Goal: Information Seeking & Learning: Learn about a topic

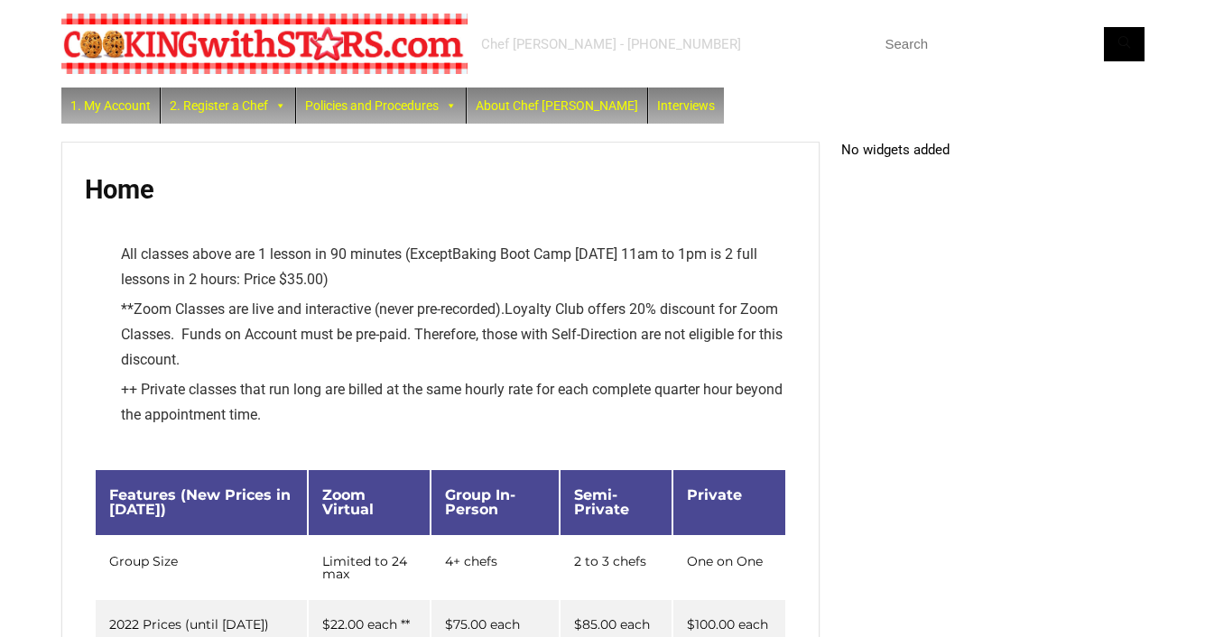
drag, startPoint x: 51, startPoint y: 355, endPoint x: 194, endPoint y: 616, distance: 298.0
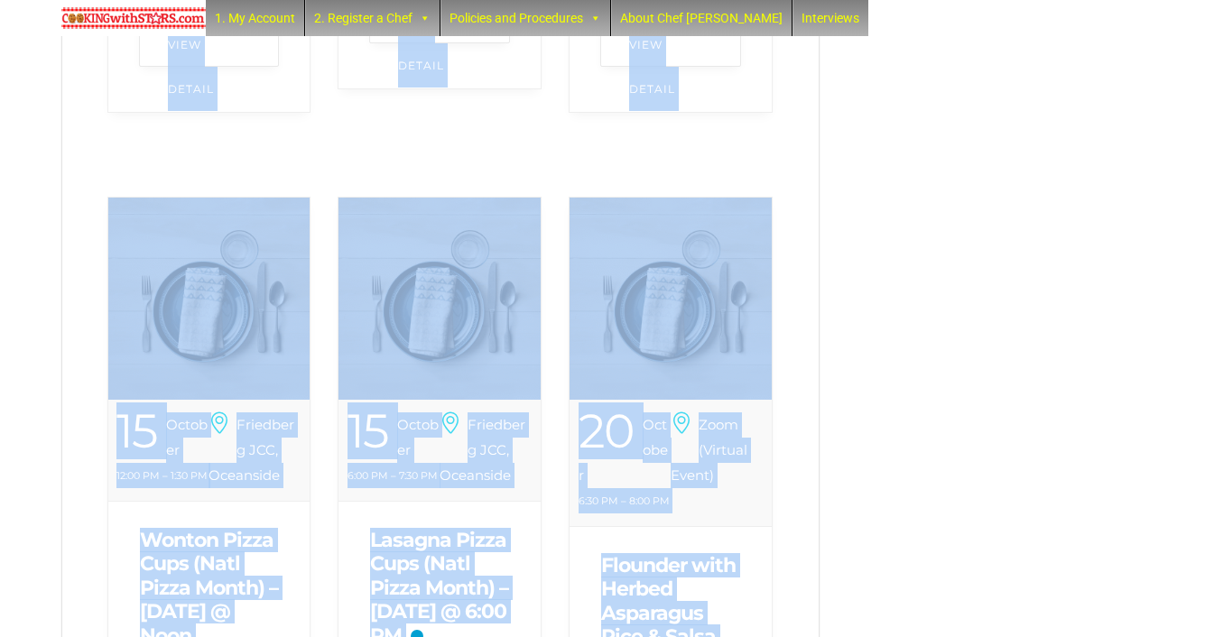
scroll to position [1355, 0]
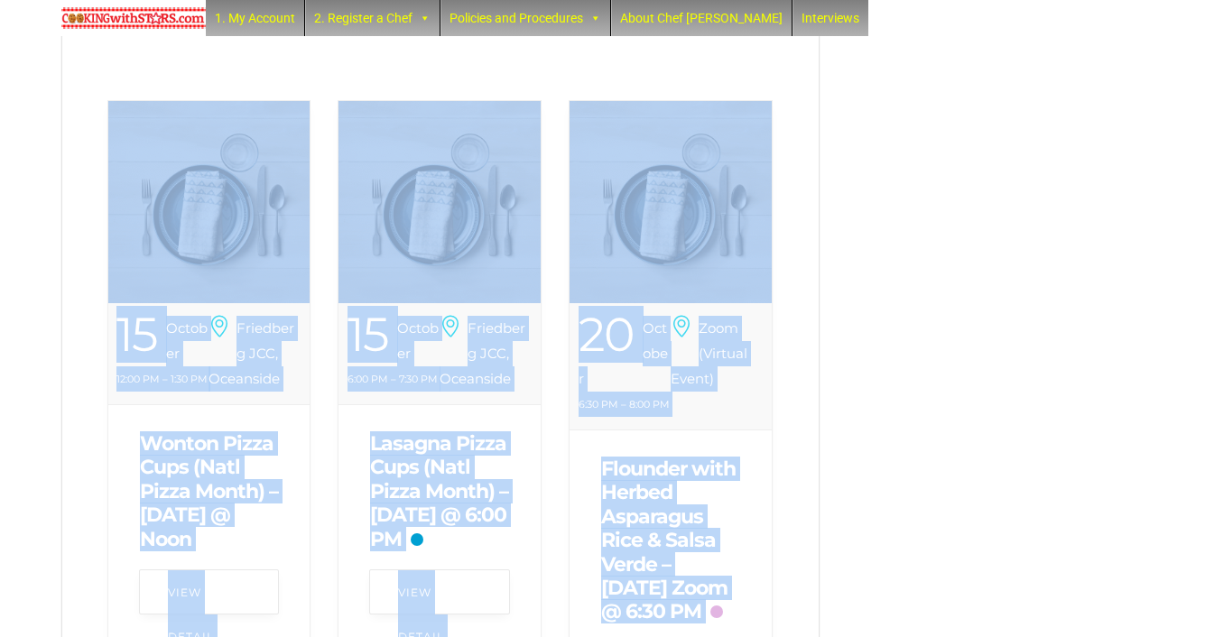
drag, startPoint x: 667, startPoint y: 319, endPoint x: 1041, endPoint y: 187, distance: 397.0
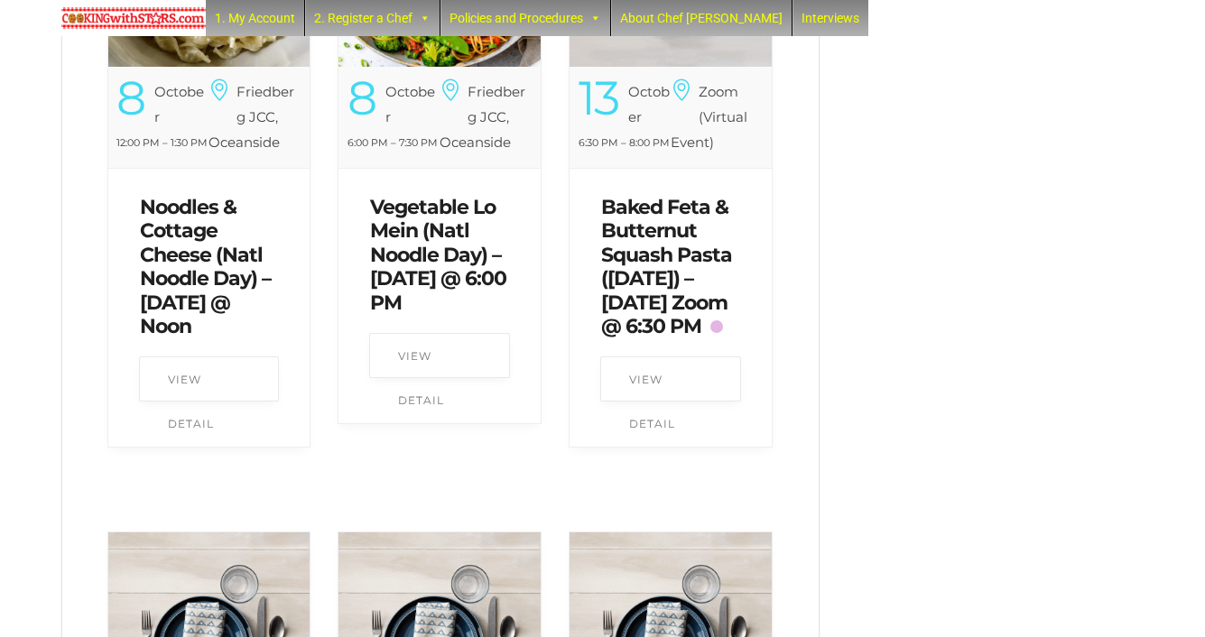
scroll to position [921, 0]
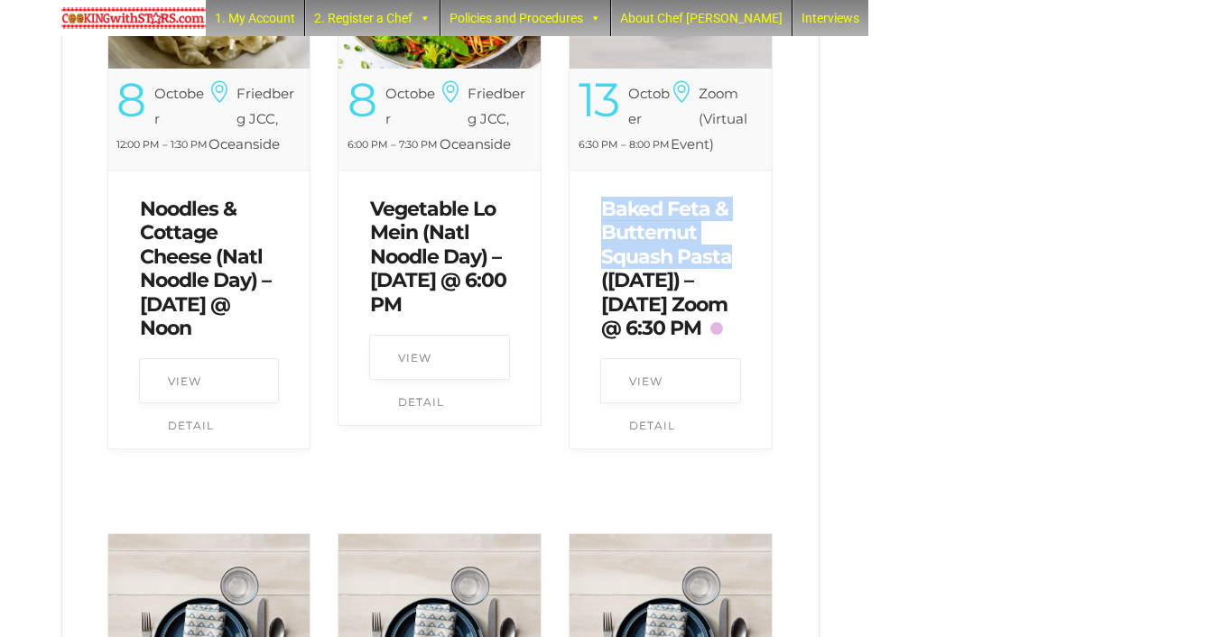
drag, startPoint x: 591, startPoint y: 225, endPoint x: 738, endPoint y: 286, distance: 159.4
click at [738, 286] on div "Baked Feta & Butternut Squash Pasta ([DATE]) – [DATE] Zoom @ 6:30 PM" at bounding box center [671, 269] width 166 height 179
copy link "Baked Feta & Butternut Squash Pasta"
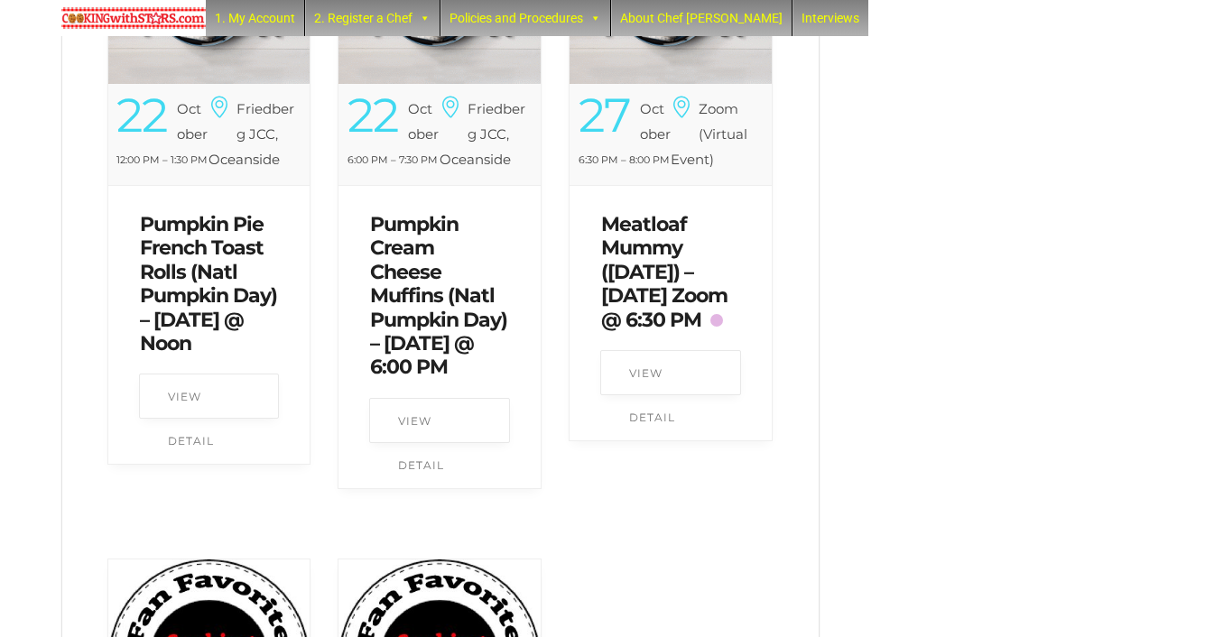
scroll to position [2310, 0]
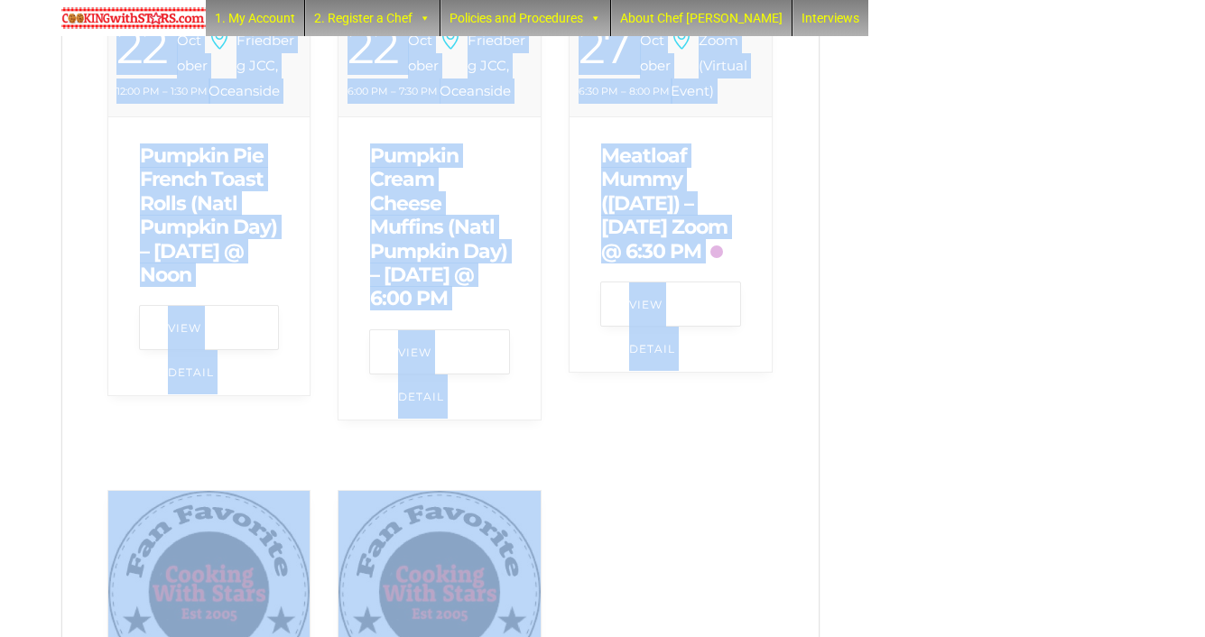
drag, startPoint x: 874, startPoint y: 169, endPoint x: 806, endPoint y: 507, distance: 345.1
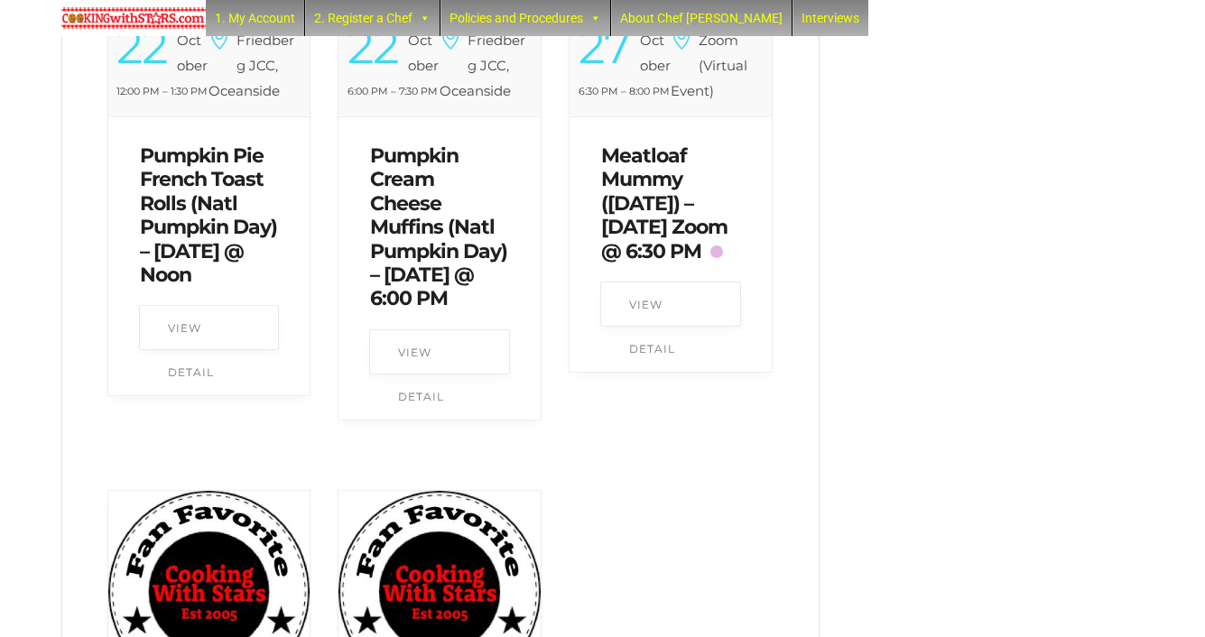
drag, startPoint x: 597, startPoint y: 176, endPoint x: 692, endPoint y: 208, distance: 101.0
click at [693, 208] on div "Meatloaf Mummy ([DATE]) – [DATE] Zoom @ 6:30 PM" at bounding box center [671, 203] width 166 height 155
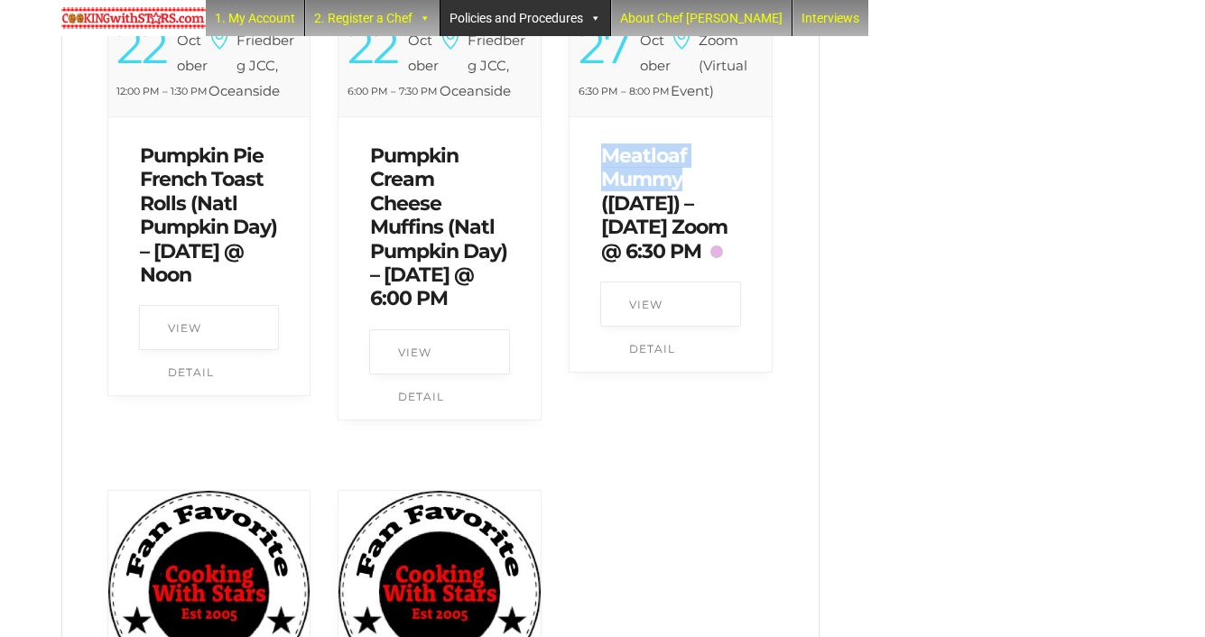
copy link "Meatloaf Mummy"
